Goal: Transaction & Acquisition: Purchase product/service

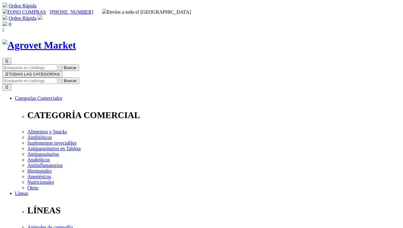
click at [9, 72] on span "☰" at bounding box center [7, 74] width 4 height 5
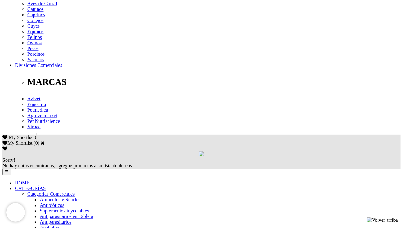
scroll to position [280, 0]
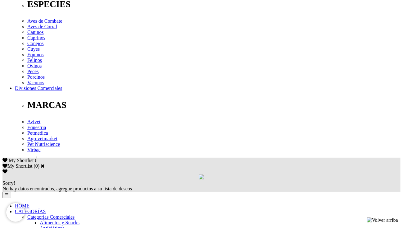
scroll to position [257, 0]
drag, startPoint x: 406, startPoint y: 42, endPoint x: 407, endPoint y: 131, distance: 89.1
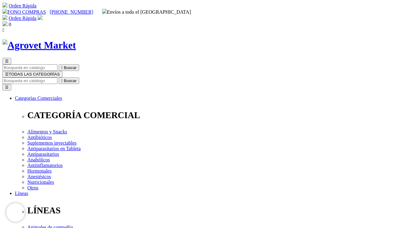
scroll to position [1, 0]
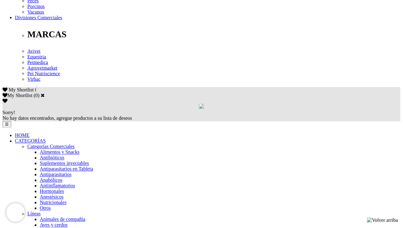
scroll to position [327, 0]
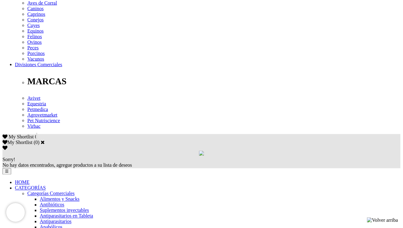
scroll to position [284, 0]
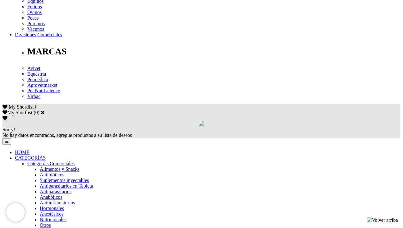
scroll to position [311, 0]
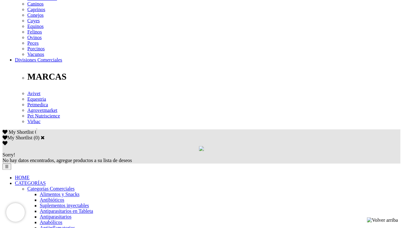
scroll to position [285, 0]
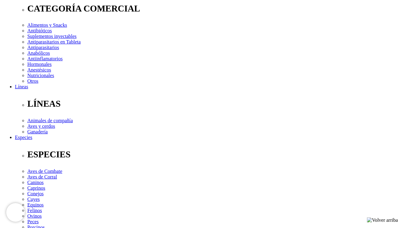
scroll to position [107, 0]
drag, startPoint x: 0, startPoint y: 0, endPoint x: 407, endPoint y: 52, distance: 410.8
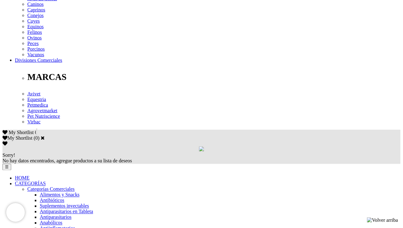
scroll to position [286, 0]
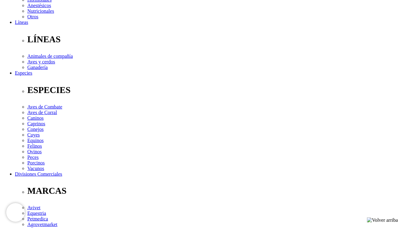
scroll to position [176, 0]
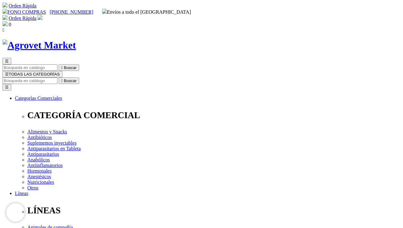
scroll to position [0, 0]
click at [57, 77] on input "Buscar" at bounding box center [29, 80] width 55 height 7
click at [63, 78] on icon "" at bounding box center [62, 80] width 2 height 5
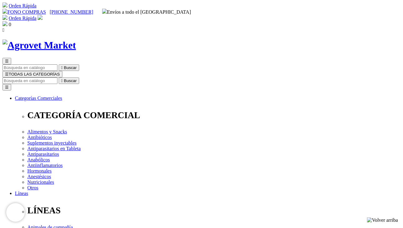
drag, startPoint x: 0, startPoint y: 0, endPoint x: 323, endPoint y: 33, distance: 325.0
click at [57, 77] on input "Buscar" at bounding box center [29, 80] width 55 height 7
type input "COLOIDEX"
click at [181, 77] on button " Buscar" at bounding box center [191, 80] width 20 height 7
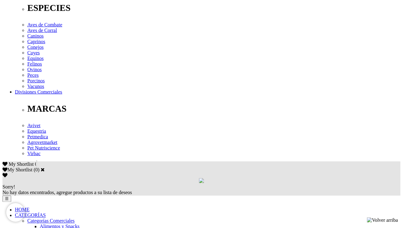
scroll to position [253, 0]
